Goal: Task Accomplishment & Management: Manage account settings

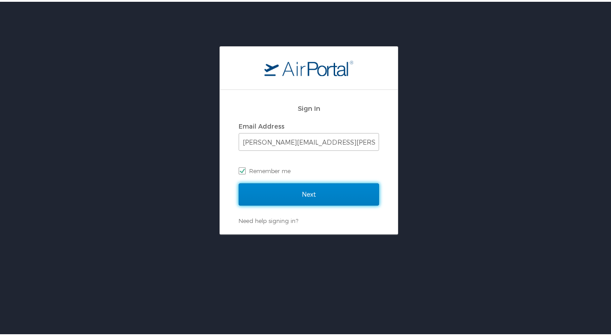
click at [305, 196] on input "Next" at bounding box center [309, 192] width 140 height 22
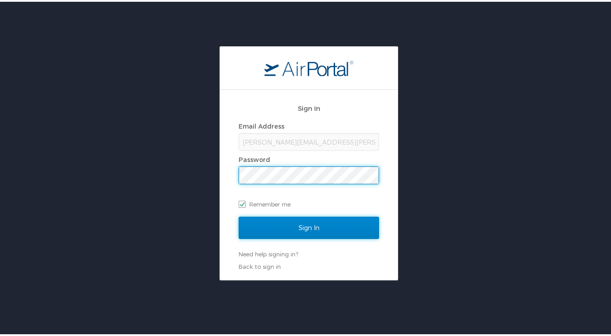
click at [328, 221] on input "Sign In" at bounding box center [309, 226] width 140 height 22
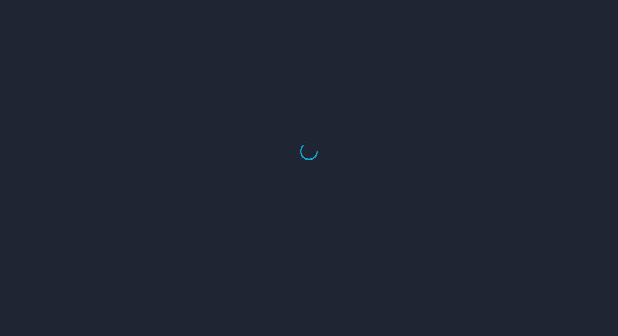
select select "US"
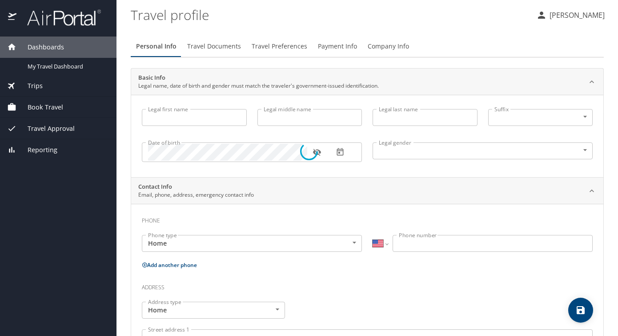
type input "John"
type input "Jennings"
type input "Male"
type input "Olya"
type input "Jennings"
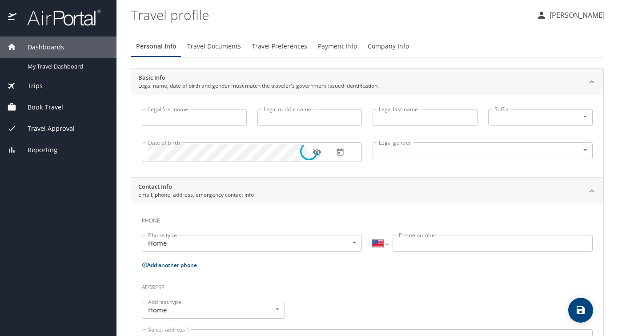
type input "(248) 207-1338"
type input "olyajennings@gmail.com"
select select "US"
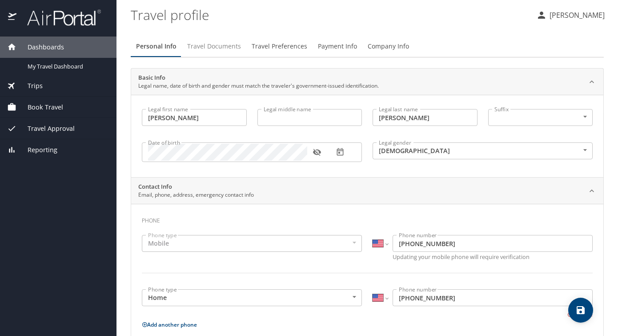
click at [201, 46] on span "Travel Documents" at bounding box center [214, 46] width 54 height 11
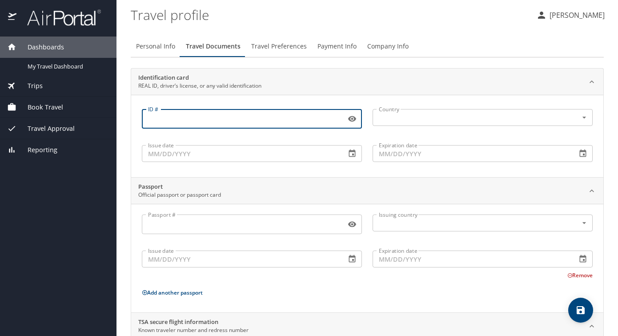
click at [263, 125] on input "ID #" at bounding box center [242, 118] width 201 height 17
click at [185, 228] on input "Passport #" at bounding box center [242, 224] width 201 height 17
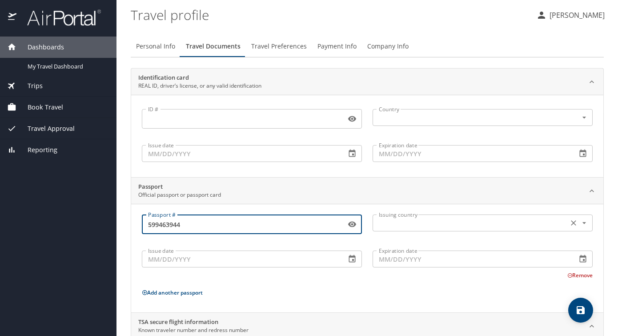
click at [580, 222] on icon "Open" at bounding box center [584, 222] width 9 height 9
type input "599463944"
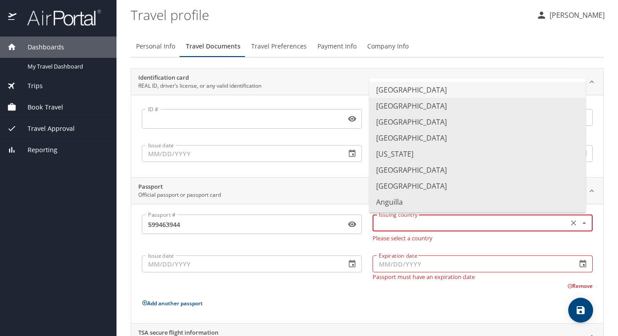
click at [469, 90] on li "United States of America" at bounding box center [477, 90] width 217 height 16
type input "United States of America"
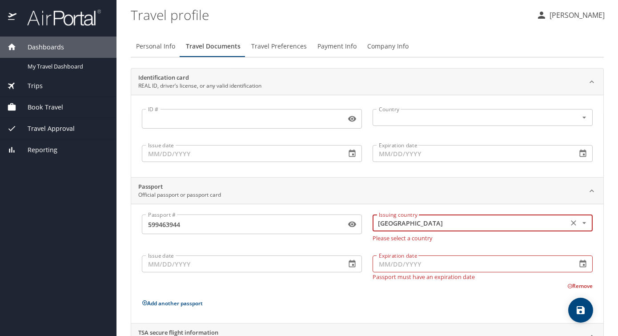
click at [159, 267] on input "Issue date" at bounding box center [240, 263] width 197 height 17
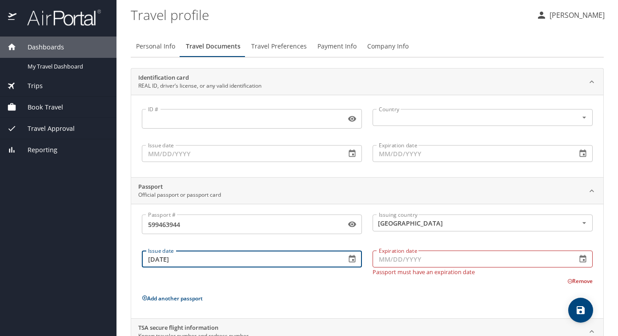
type input "02/02/2019"
click at [542, 259] on input "Expiration date" at bounding box center [471, 258] width 197 height 17
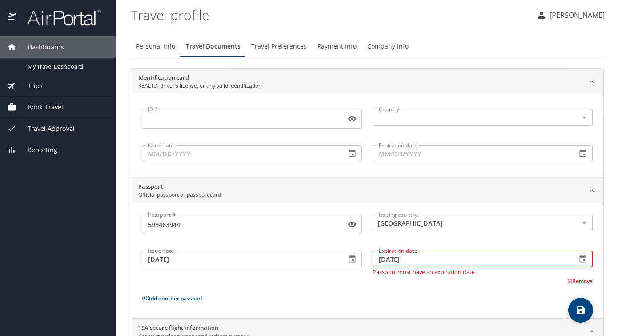
type input "02/01/2029"
click at [344, 293] on p "Add another passport" at bounding box center [367, 298] width 451 height 11
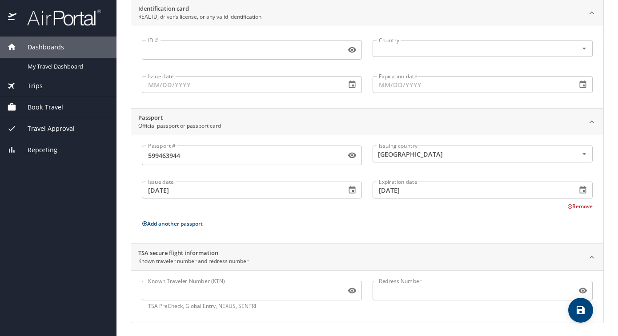
scroll to position [70, 0]
click at [577, 309] on icon "save" at bounding box center [581, 310] width 8 height 8
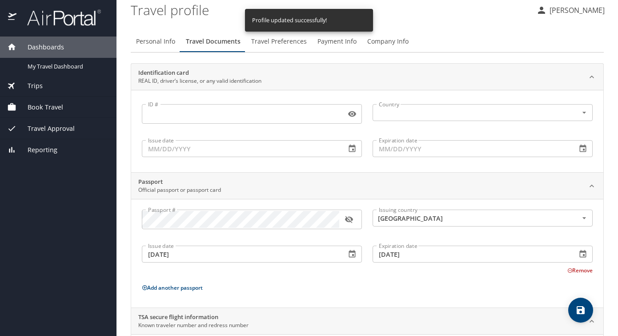
scroll to position [0, 0]
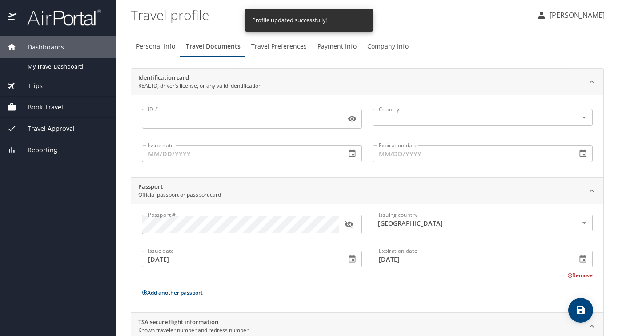
click at [287, 45] on span "Travel Preferences" at bounding box center [279, 46] width 56 height 11
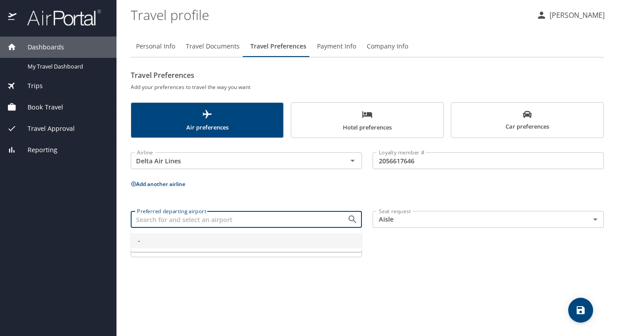
click at [281, 223] on input "Preferred departing airport" at bounding box center [233, 219] width 200 height 12
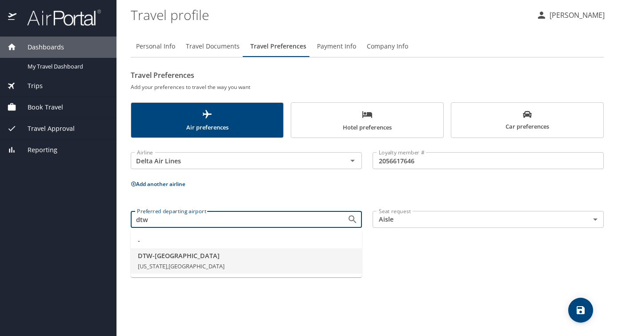
click at [183, 258] on span "DTW - Detroit" at bounding box center [246, 256] width 217 height 10
type input "DTW - Detroit"
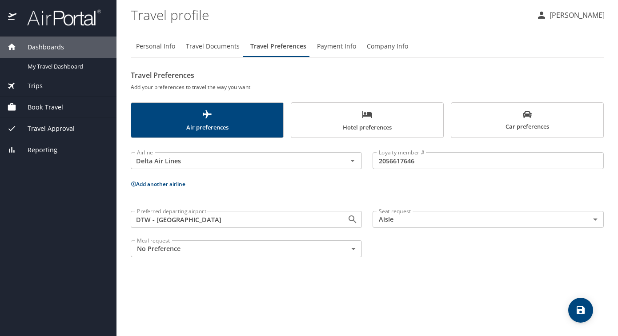
click at [582, 309] on icon "save" at bounding box center [581, 310] width 8 height 8
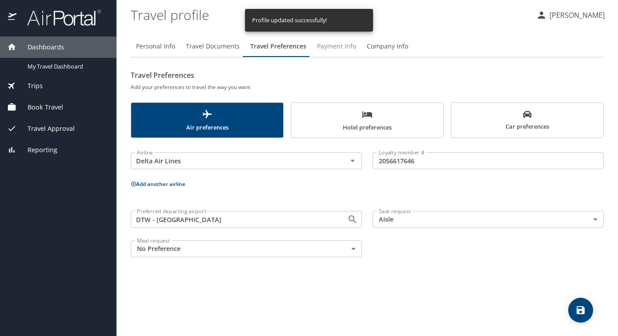
click at [344, 44] on span "Payment Info" at bounding box center [336, 46] width 39 height 11
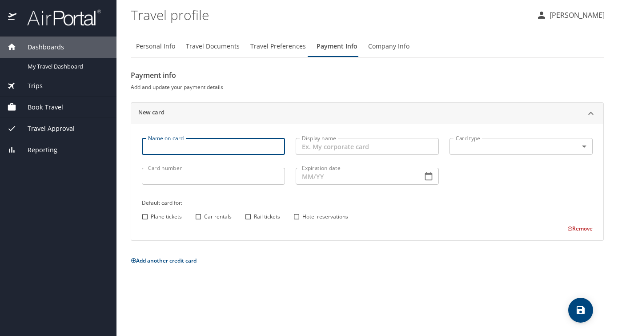
click at [209, 152] on input "Name on card" at bounding box center [213, 146] width 143 height 17
type input "[PERSON_NAME]"
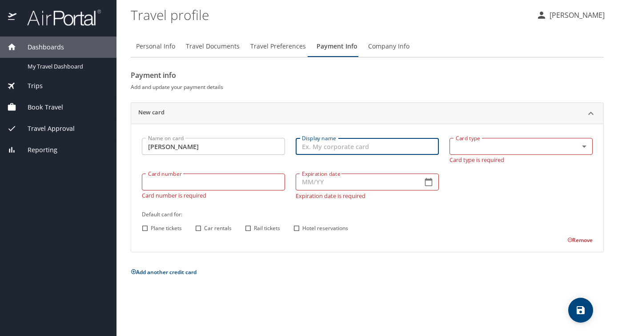
click at [332, 149] on input "Display name" at bounding box center [367, 146] width 143 height 17
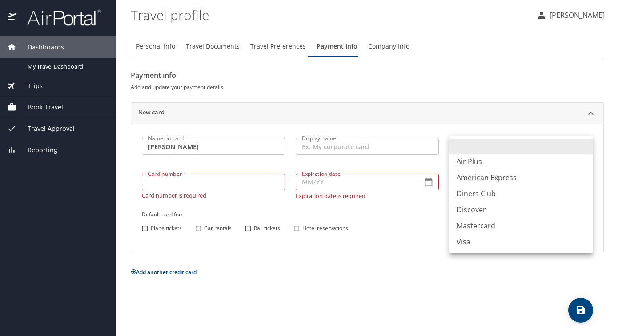
click at [585, 147] on body "Dashboards My Travel Dashboard Trips Current / Future Trips Past Trips Trips Mi…" at bounding box center [309, 168] width 618 height 336
click at [530, 180] on li "American Express" at bounding box center [520, 177] width 143 height 16
type input "AX"
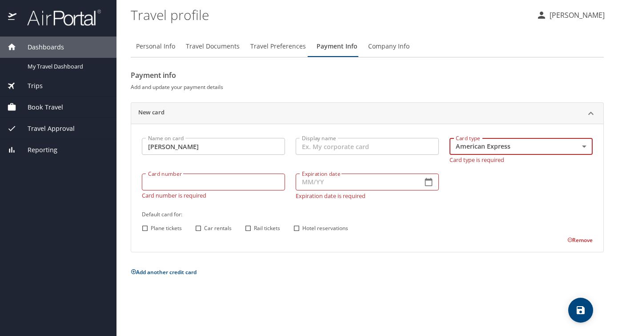
click at [229, 177] on input "Card number" at bounding box center [213, 181] width 143 height 17
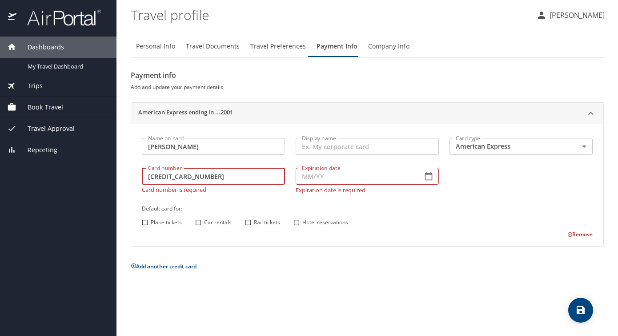
type input "379597917212001"
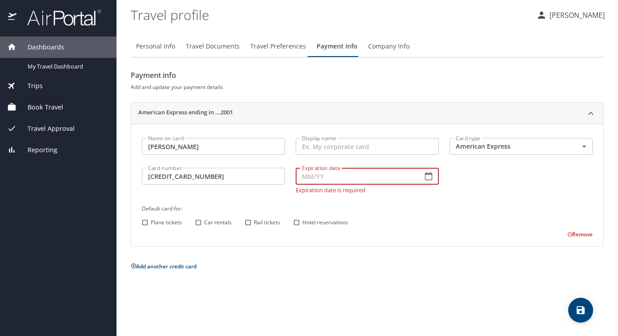
click at [320, 178] on input "Expiration date" at bounding box center [356, 176] width 120 height 17
type input "05/27"
click at [401, 200] on div "Default card for: Plane tickets Car rentals Rail tickets Hotel reservations" at bounding box center [366, 215] width 461 height 35
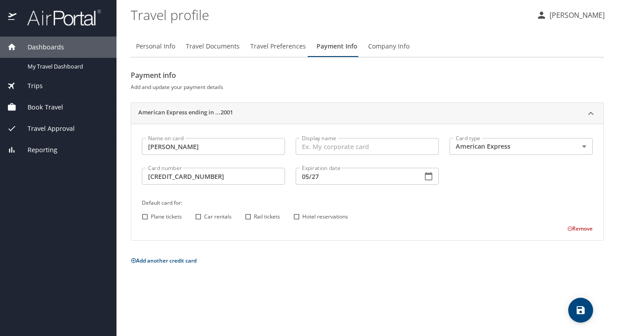
click at [297, 217] on input "Hotel reservations" at bounding box center [297, 217] width 12 height 12
checkbox input "true"
click at [144, 216] on input "Plane tickets" at bounding box center [145, 217] width 12 height 12
click at [145, 216] on input "Plane tickets" at bounding box center [145, 217] width 12 height 12
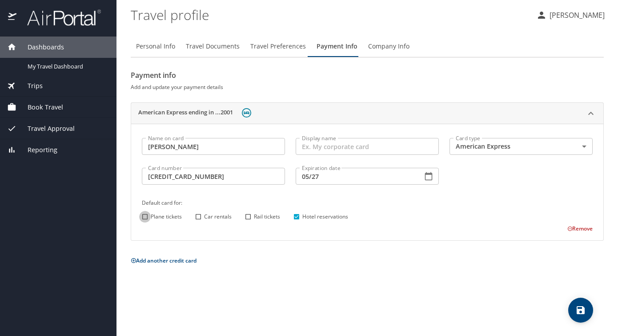
checkbox input "true"
click at [368, 145] on input "Display name" at bounding box center [367, 146] width 143 height 17
click at [586, 313] on icon "save" at bounding box center [580, 310] width 11 height 11
click at [64, 48] on div "Dashboards" at bounding box center [58, 47] width 102 height 10
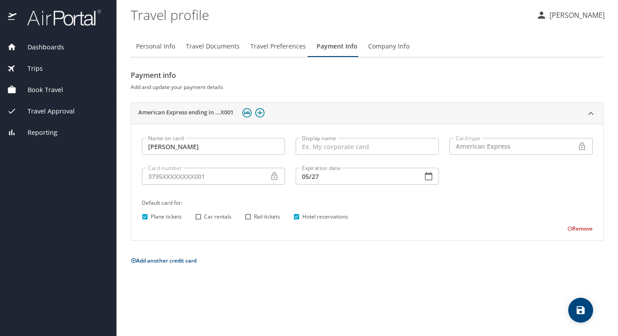
click at [62, 48] on span "Dashboards" at bounding box center [40, 47] width 48 height 10
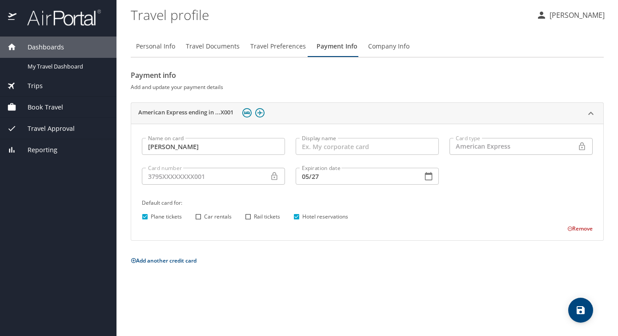
click at [145, 46] on span "Personal Info" at bounding box center [155, 46] width 39 height 11
select select "US"
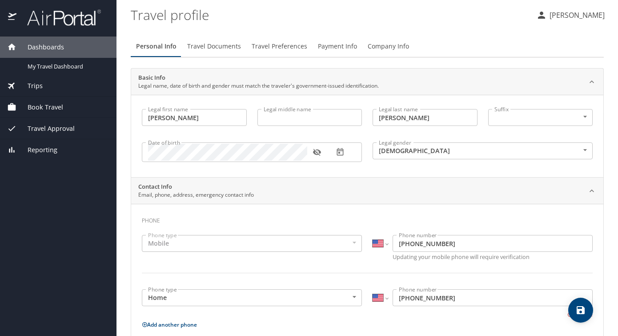
click at [211, 46] on span "Travel Documents" at bounding box center [214, 46] width 54 height 11
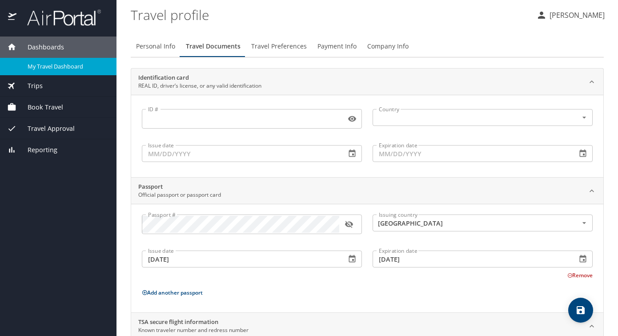
click at [57, 66] on span "My Travel Dashboard" at bounding box center [67, 66] width 78 height 8
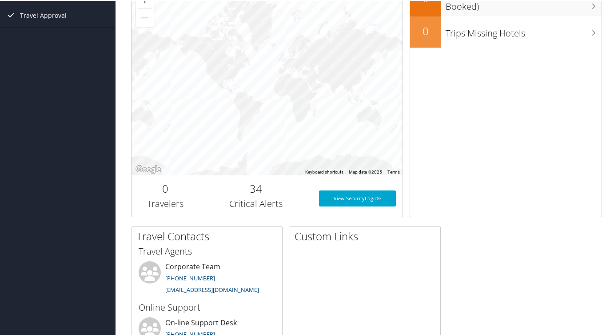
scroll to position [45, 0]
